Goal: Information Seeking & Learning: Learn about a topic

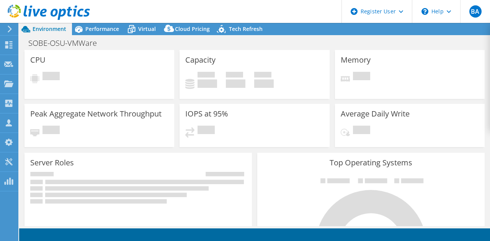
select select "USD"
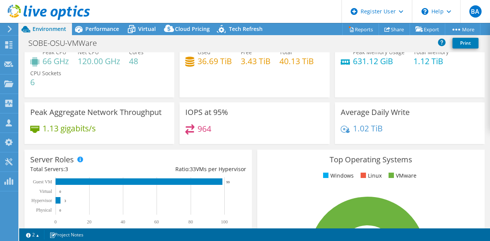
scroll to position [26, 0]
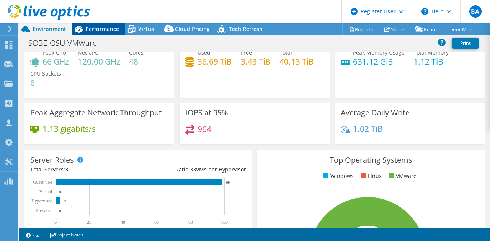
click at [99, 28] on span "Performance" at bounding box center [102, 28] width 34 height 7
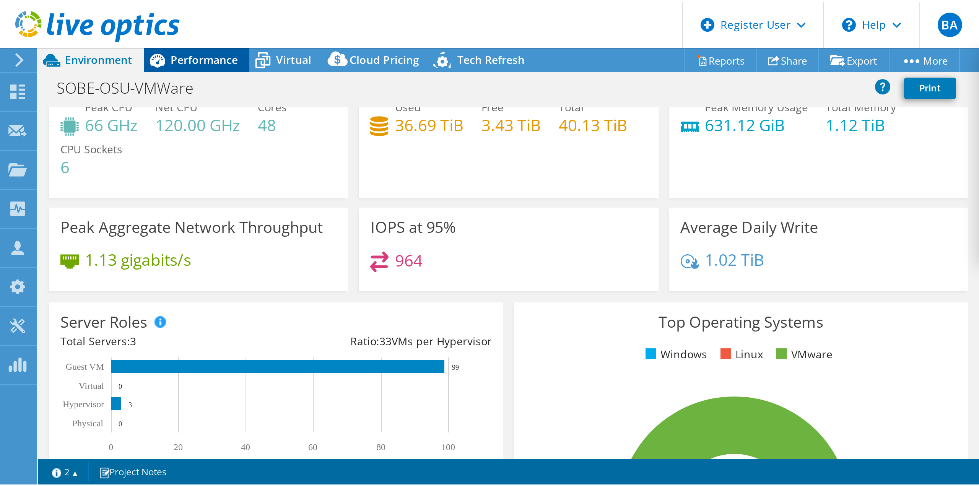
scroll to position [0, 0]
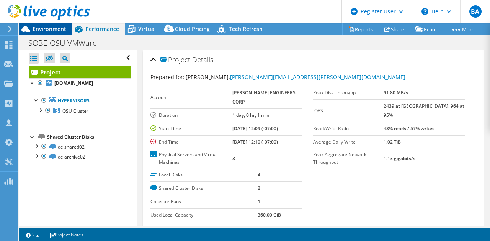
click at [46, 31] on span "Environment" at bounding box center [50, 28] width 34 height 7
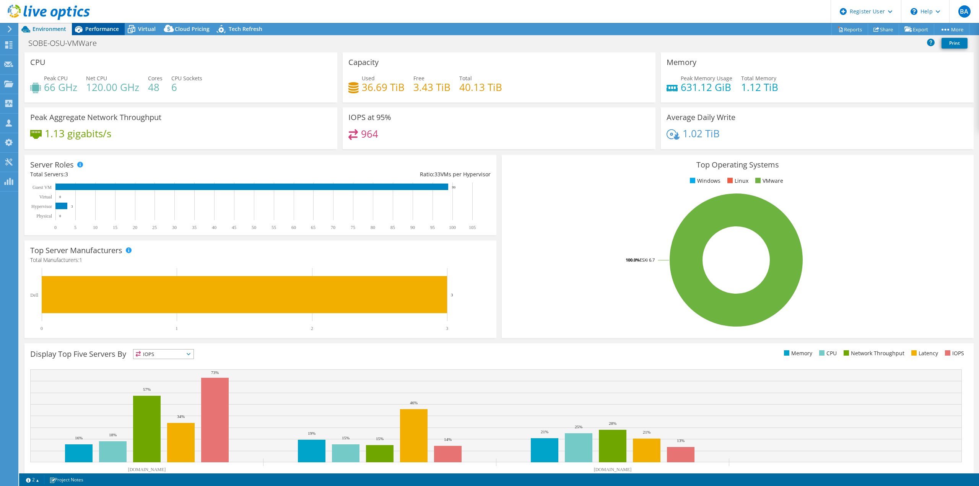
click at [90, 31] on span "Performance" at bounding box center [102, 28] width 34 height 7
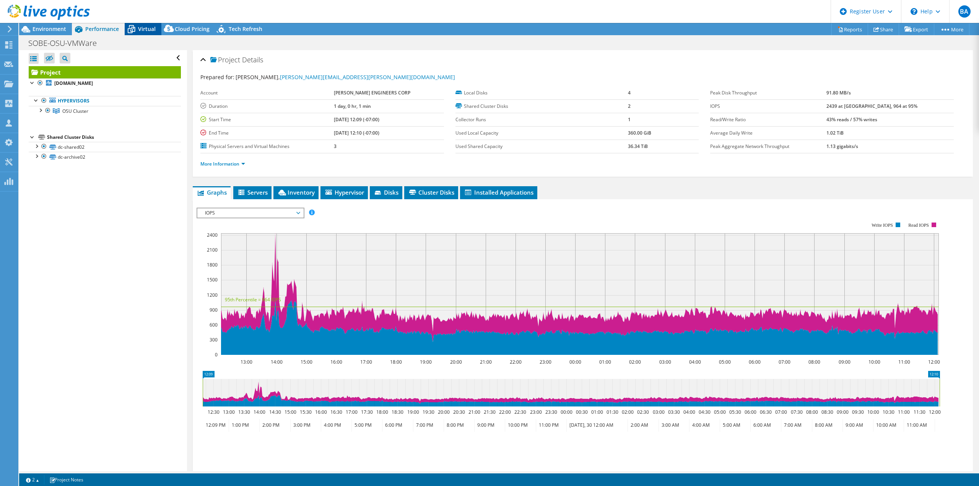
click at [144, 29] on span "Virtual" at bounding box center [147, 28] width 18 height 7
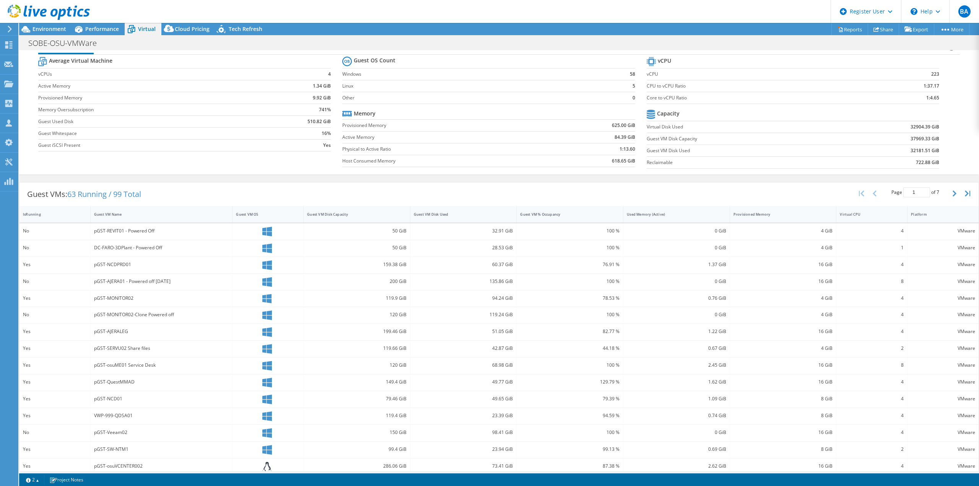
scroll to position [28, 0]
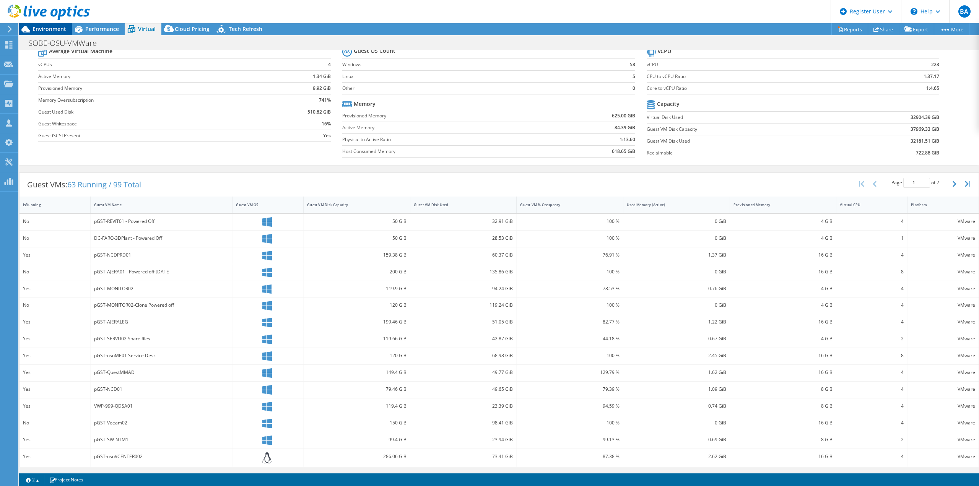
click at [53, 27] on span "Environment" at bounding box center [50, 28] width 34 height 7
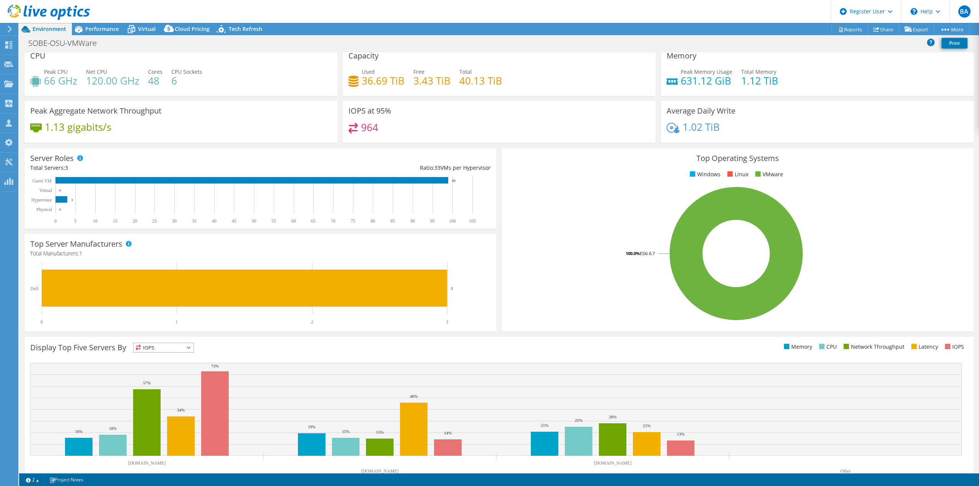
scroll to position [0, 0]
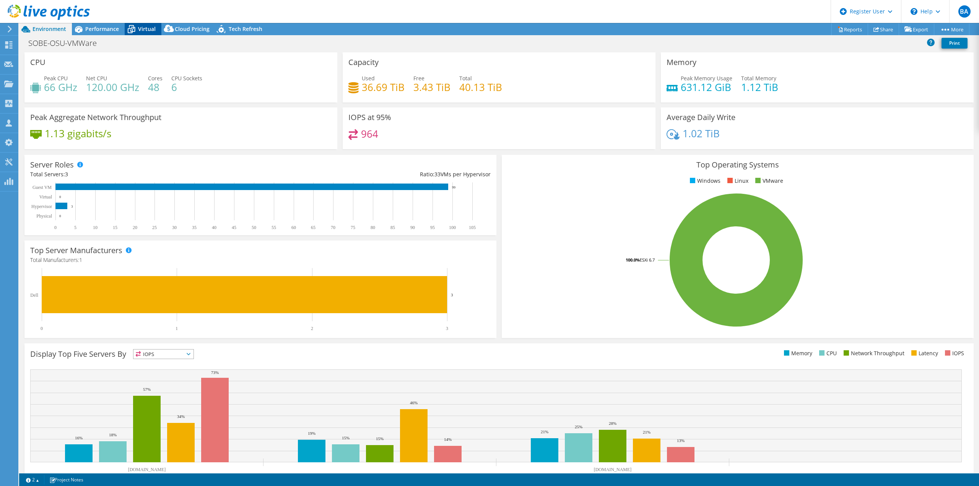
click at [143, 28] on span "Virtual" at bounding box center [147, 28] width 18 height 7
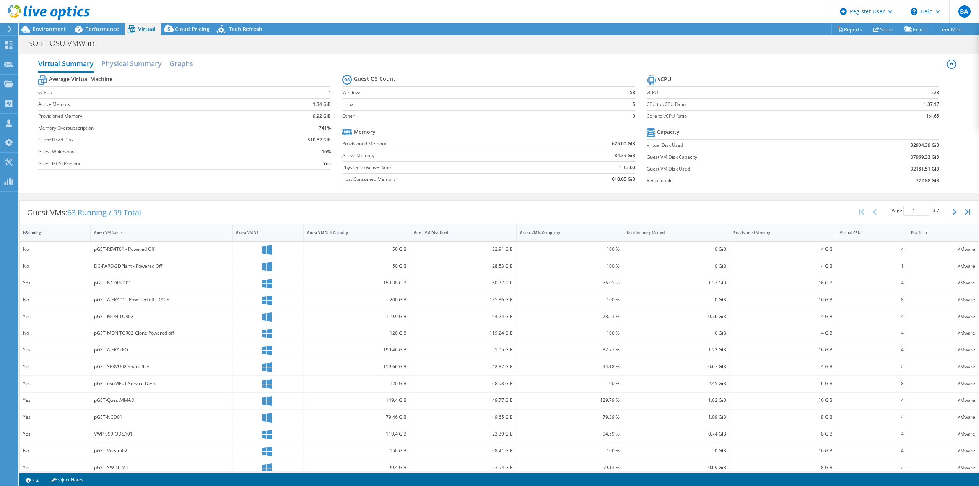
click at [489, 237] on div "Guest VM % Occupancy" at bounding box center [565, 233] width 97 height 12
click at [489, 236] on div "Guest VM % Occupancy" at bounding box center [565, 233] width 97 height 12
click at [489, 234] on div "Guest VM Disk Used" at bounding box center [459, 232] width 90 height 5
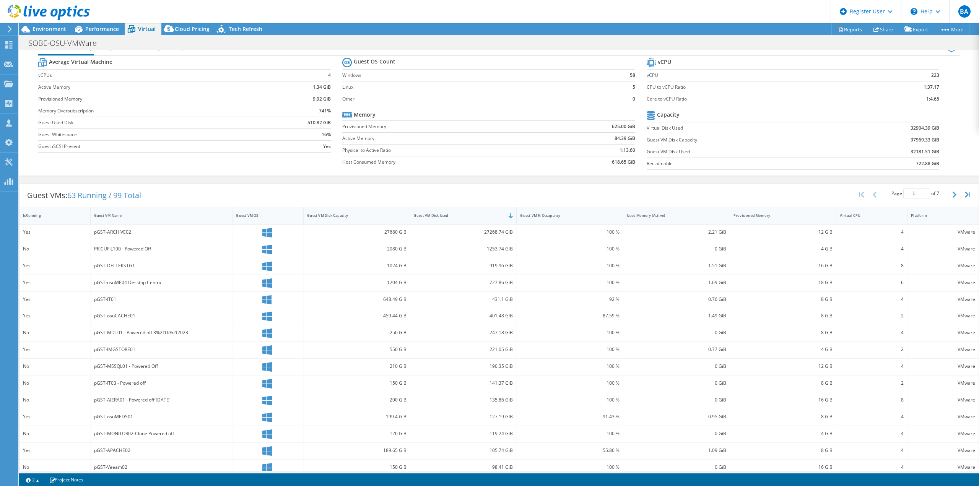
scroll to position [26, 0]
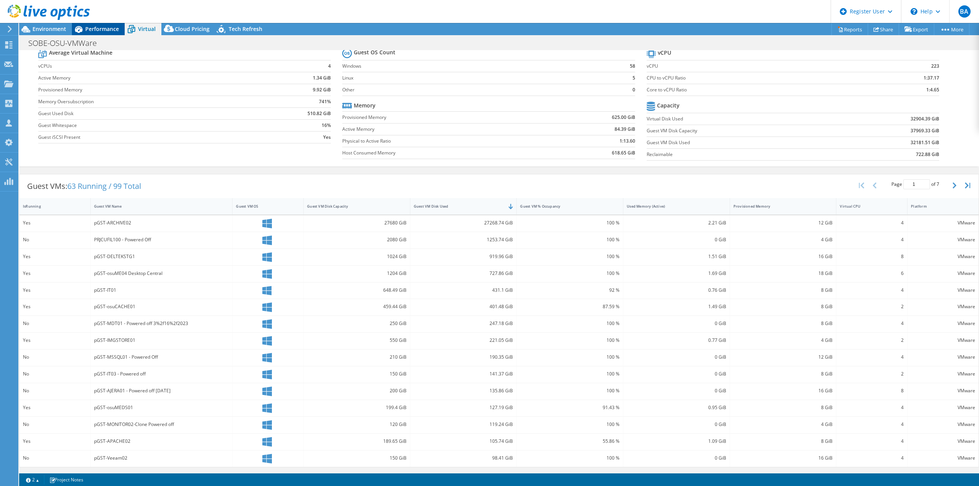
click at [93, 27] on span "Performance" at bounding box center [102, 28] width 34 height 7
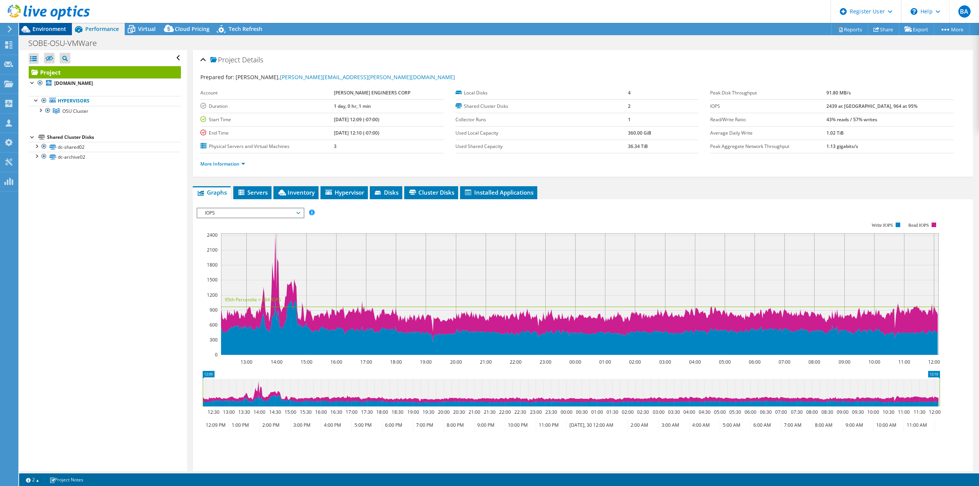
click at [52, 28] on span "Environment" at bounding box center [50, 28] width 34 height 7
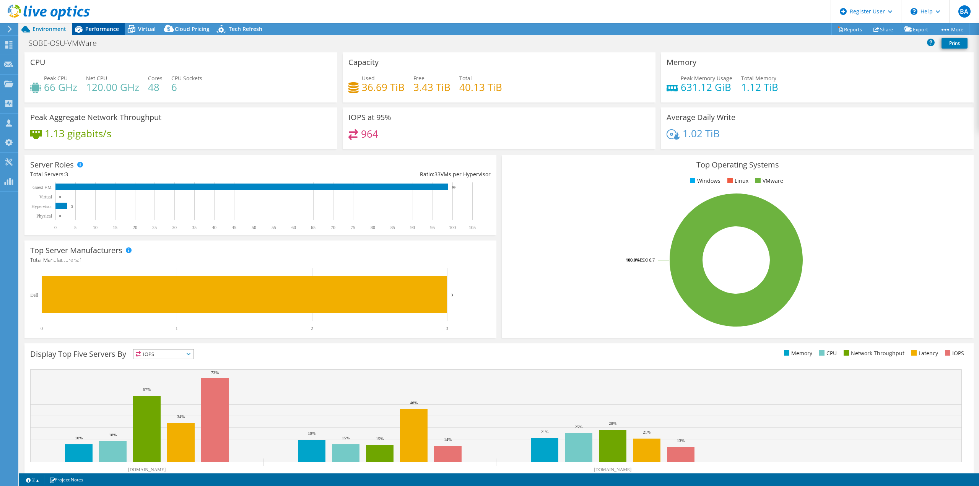
click at [93, 29] on span "Performance" at bounding box center [102, 28] width 34 height 7
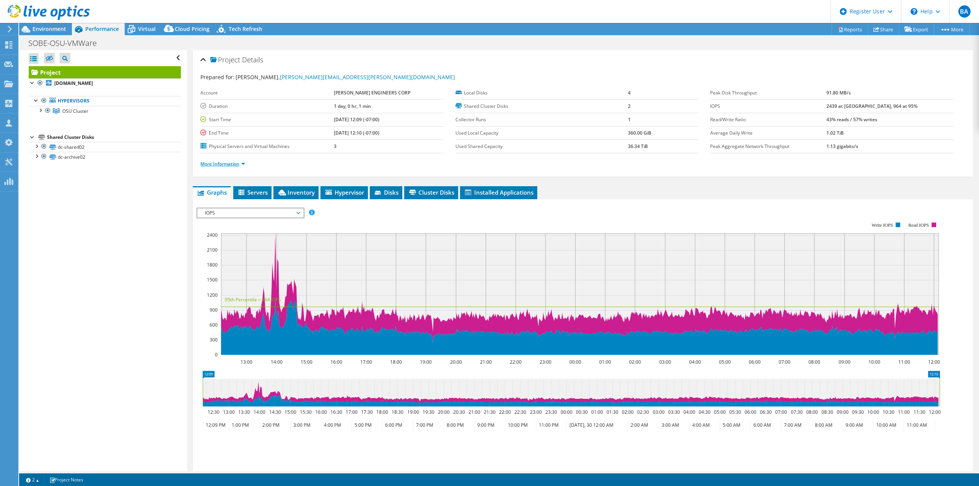
click at [241, 166] on link "More Information" at bounding box center [222, 164] width 45 height 7
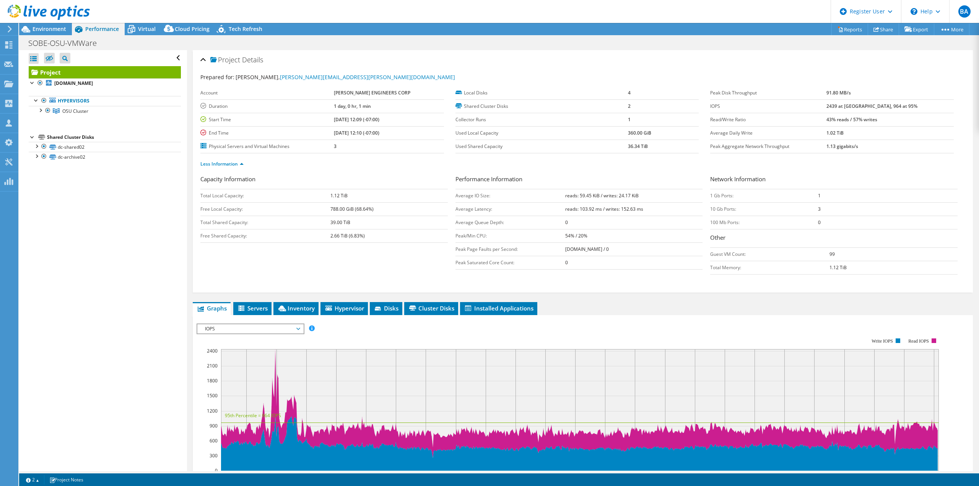
click at [56, 25] on div at bounding box center [45, 13] width 90 height 26
click at [57, 27] on span "Environment" at bounding box center [50, 28] width 34 height 7
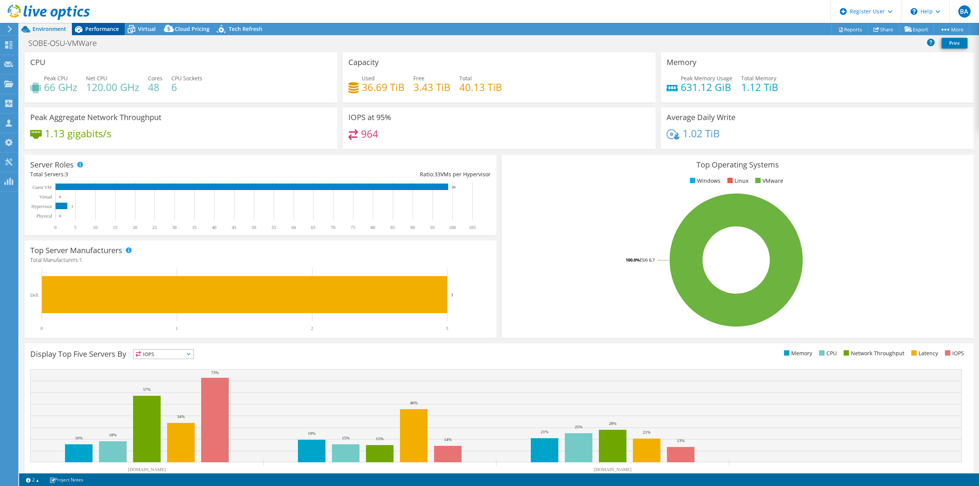
click at [87, 30] on span "Performance" at bounding box center [102, 28] width 34 height 7
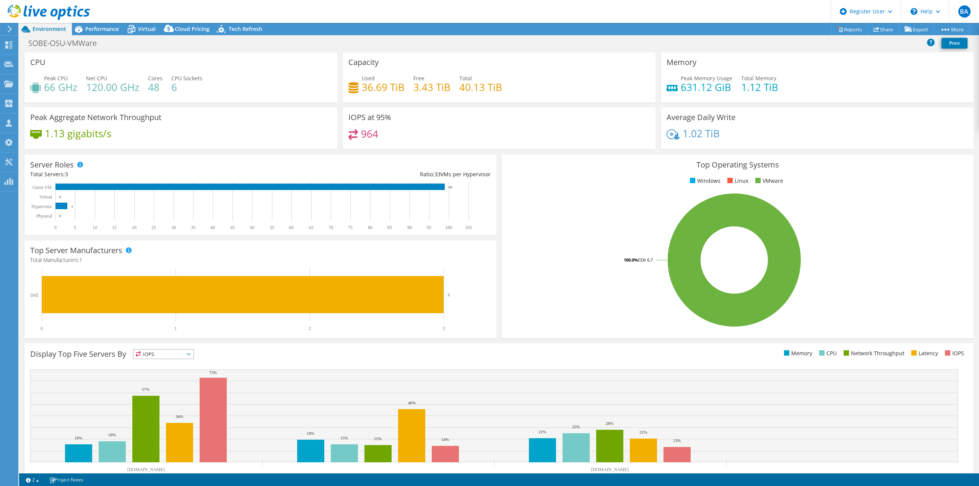
select select "USD"
